Goal: Communication & Community: Answer question/provide support

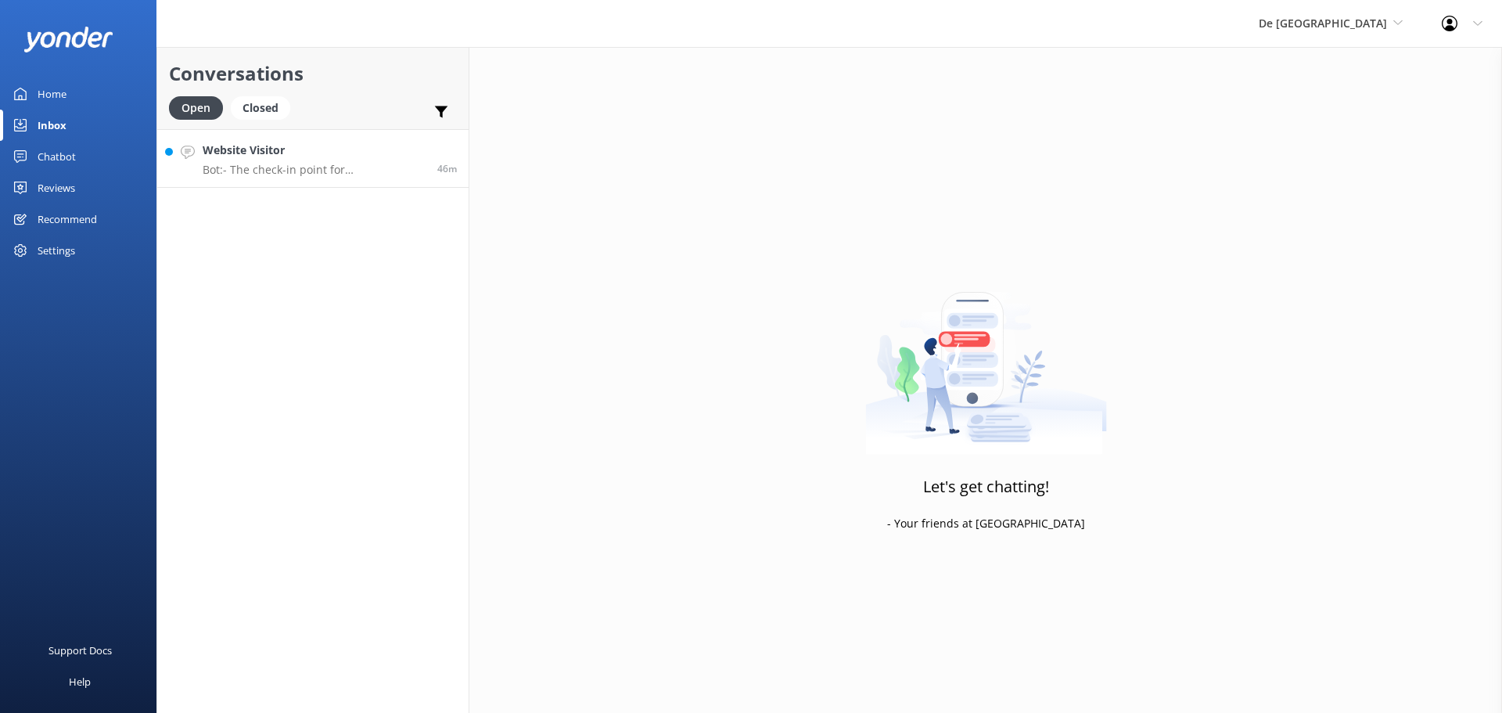
click at [350, 153] on h4 "Website Visitor" at bounding box center [314, 150] width 223 height 17
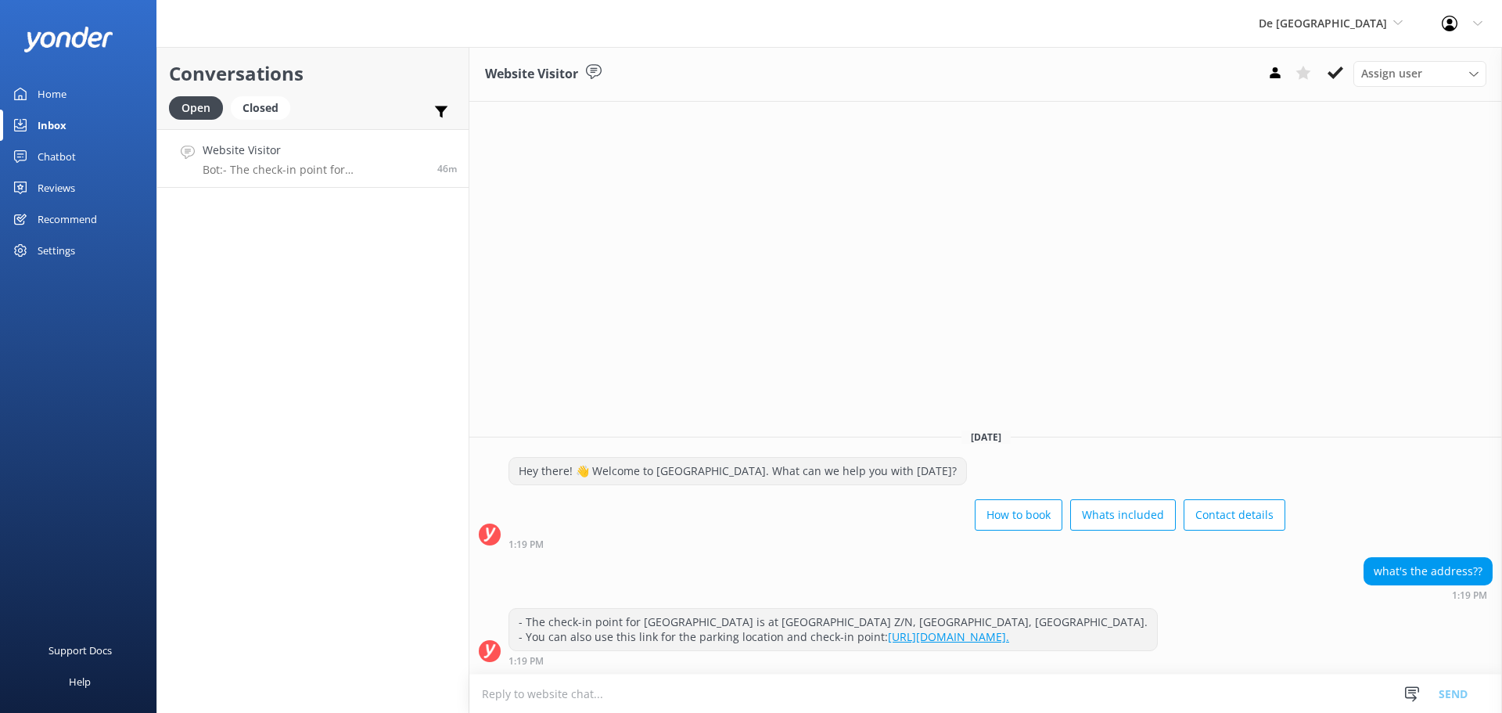
click at [497, 693] on textarea at bounding box center [985, 693] width 1033 height 38
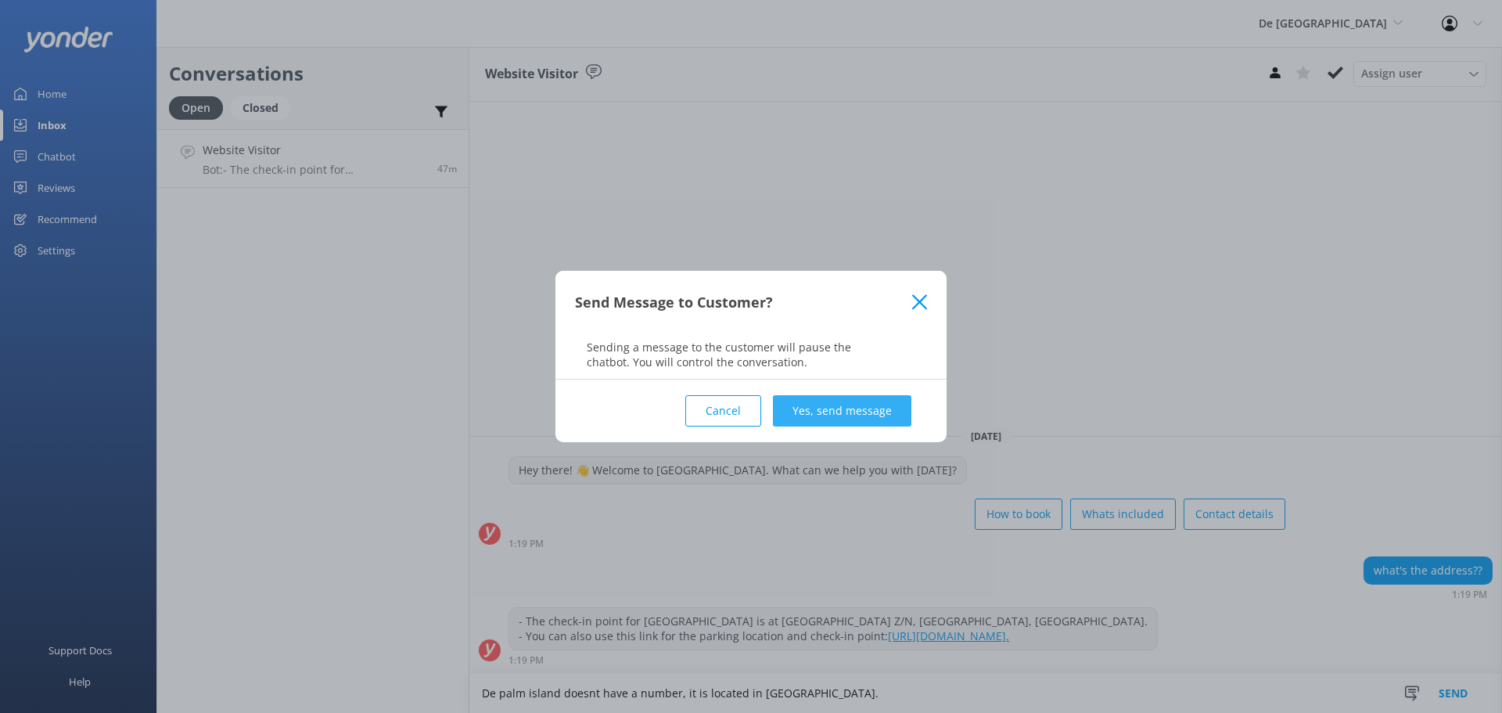
type textarea "De palm island doesnt have a number, it is located in balashi."
click at [828, 402] on button "Yes, send message" at bounding box center [842, 410] width 138 height 31
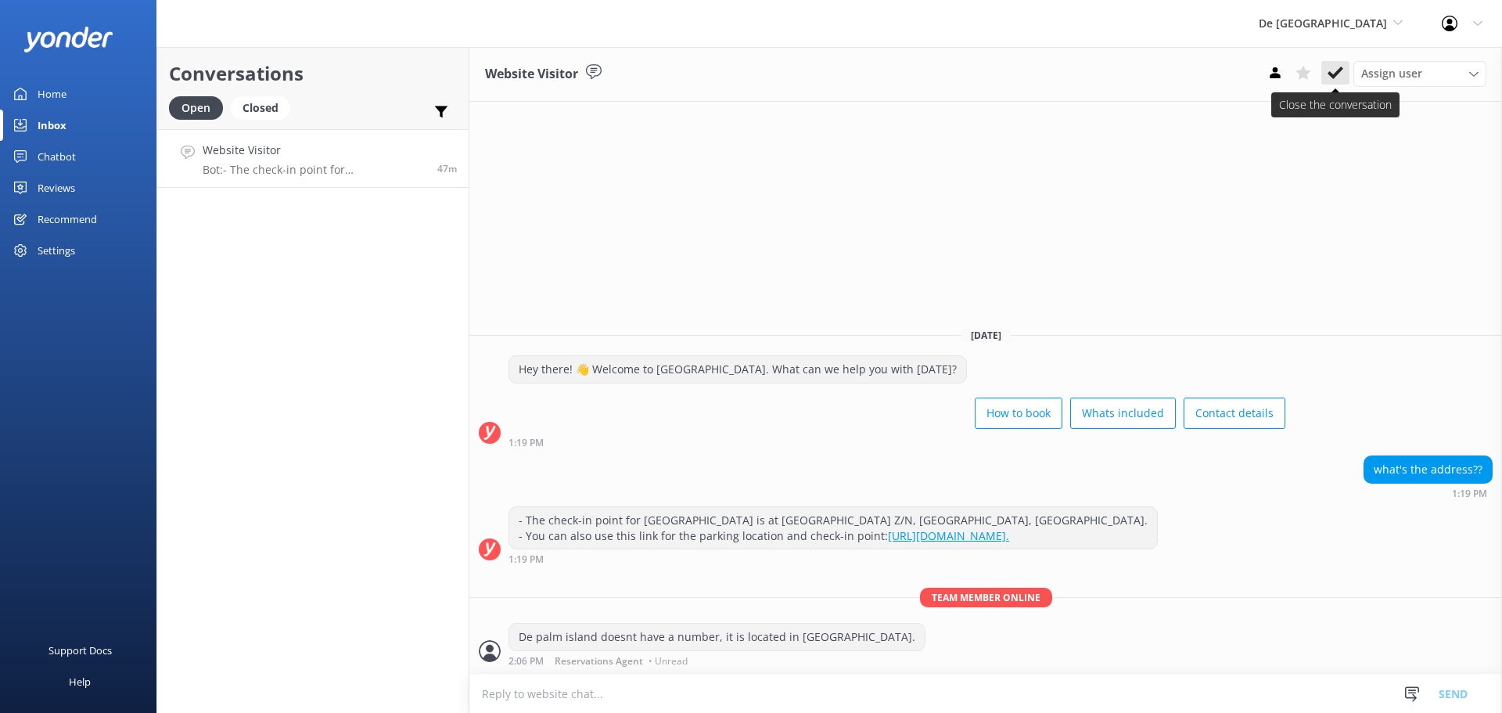
click at [1335, 66] on icon at bounding box center [1336, 73] width 16 height 16
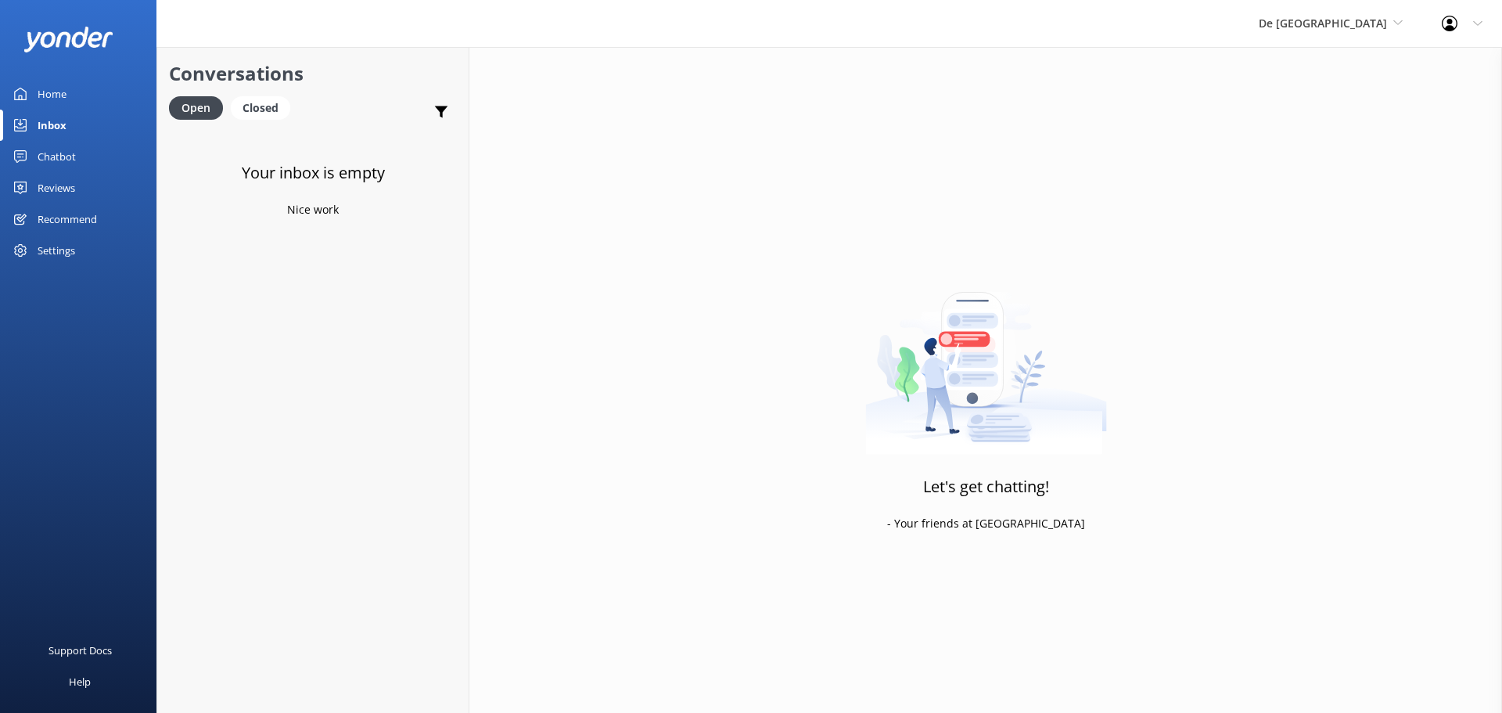
click at [61, 117] on div "Inbox" at bounding box center [52, 125] width 29 height 31
click at [1349, 24] on span "De [GEOGRAPHIC_DATA]" at bounding box center [1323, 23] width 128 height 15
